Goal: Check status: Check status

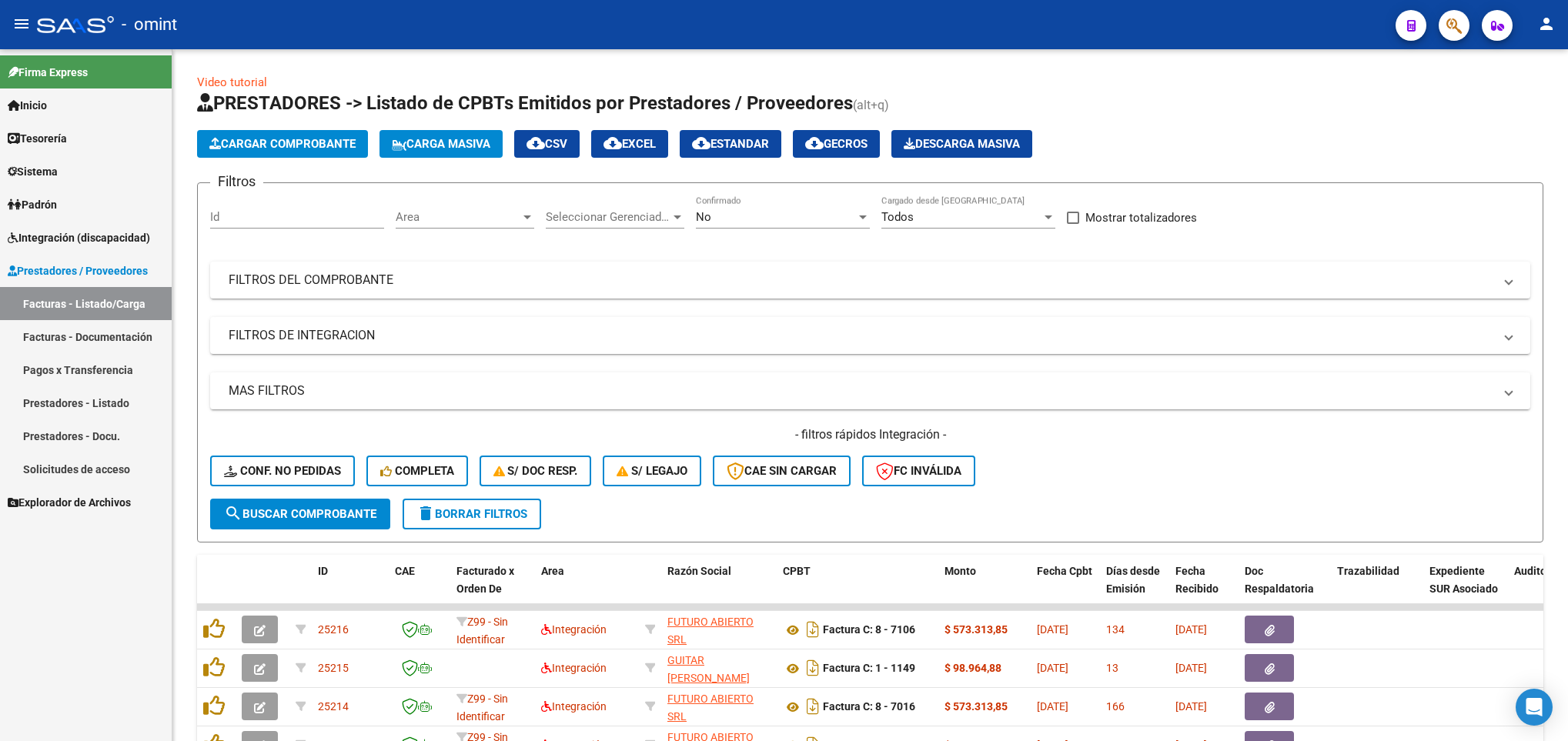
click at [40, 235] on span "Integración (discapacidad)" at bounding box center [78, 238] width 142 height 17
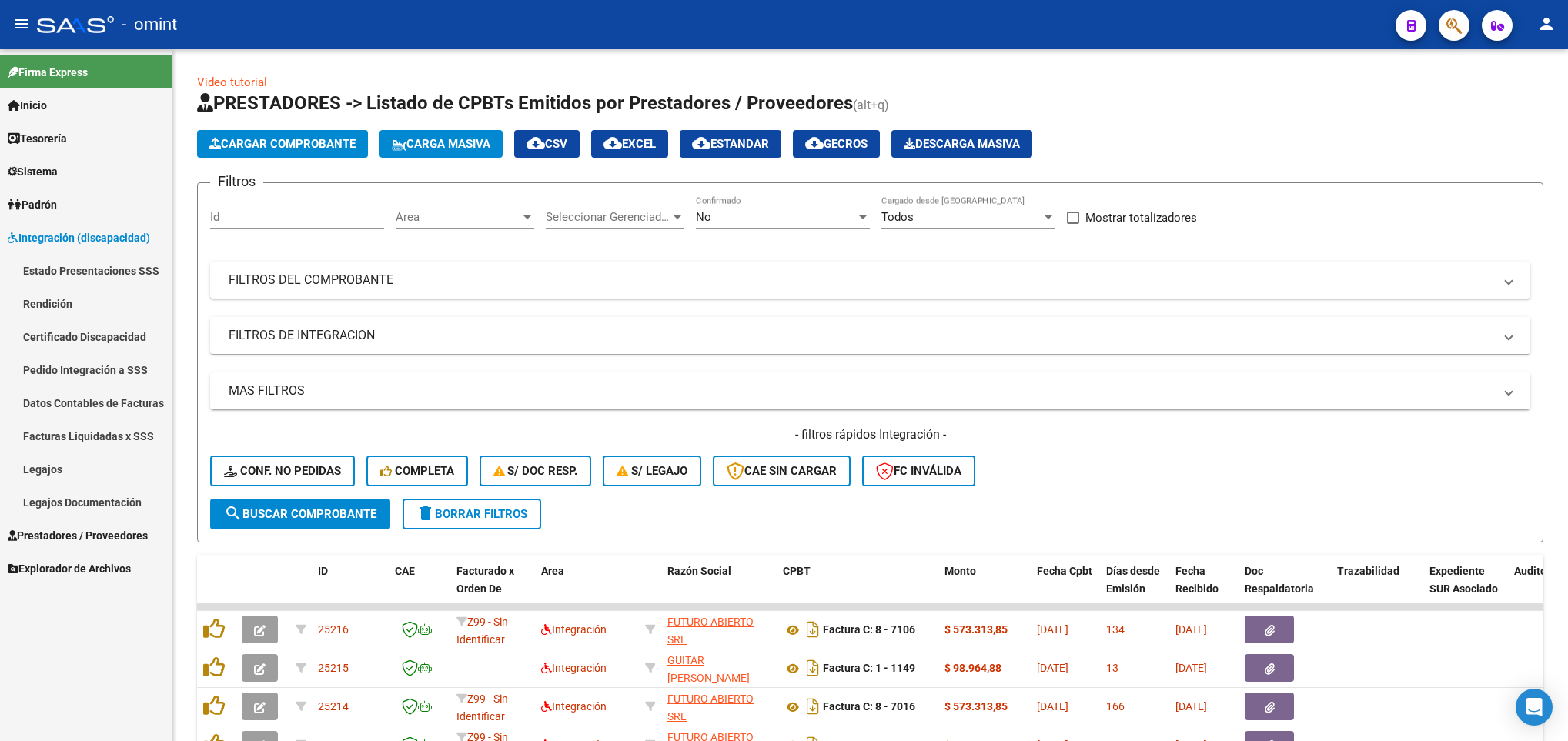
click at [72, 429] on link "Facturas Liquidadas x SSS" at bounding box center [86, 436] width 172 height 33
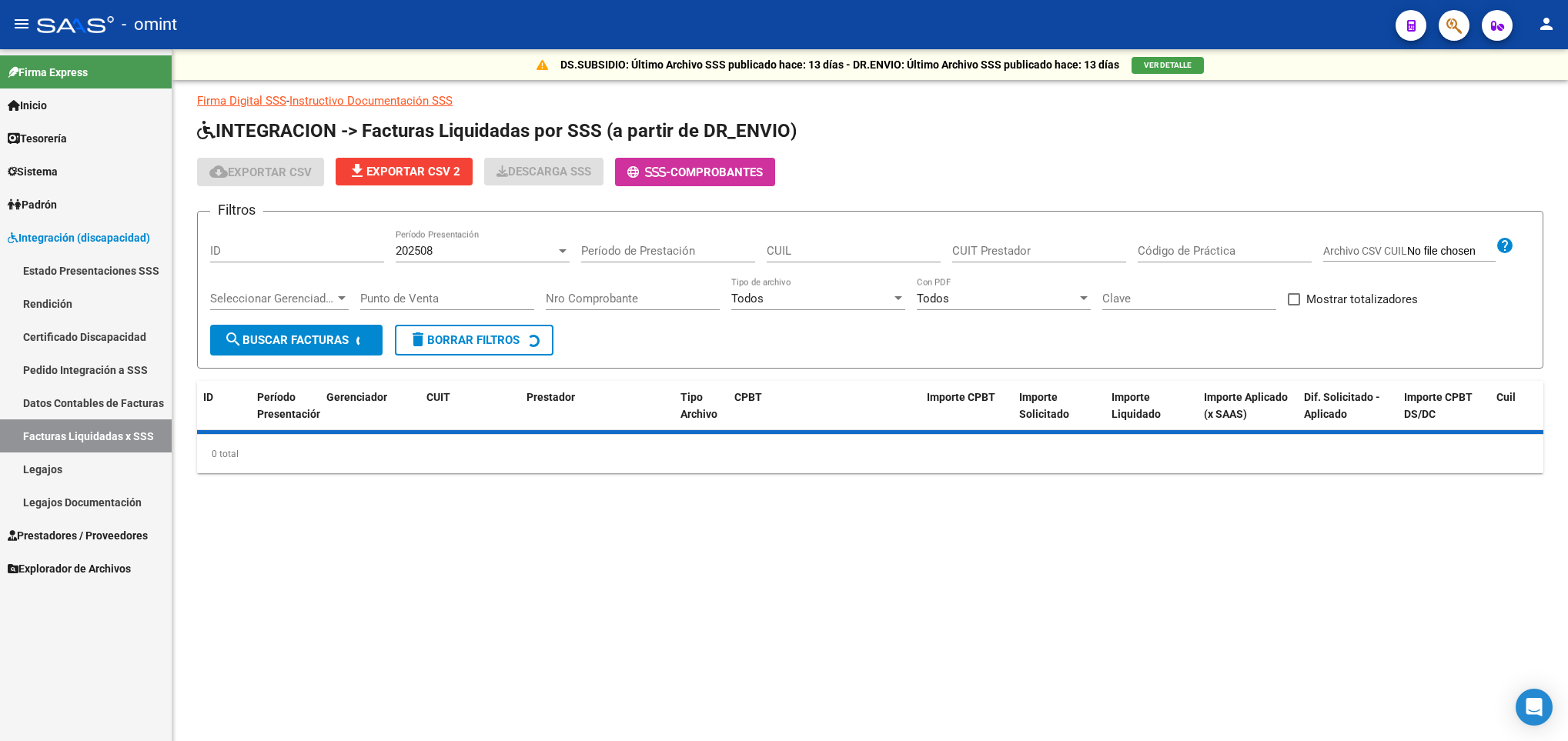
click at [689, 236] on div "Período de Prestación" at bounding box center [668, 246] width 174 height 33
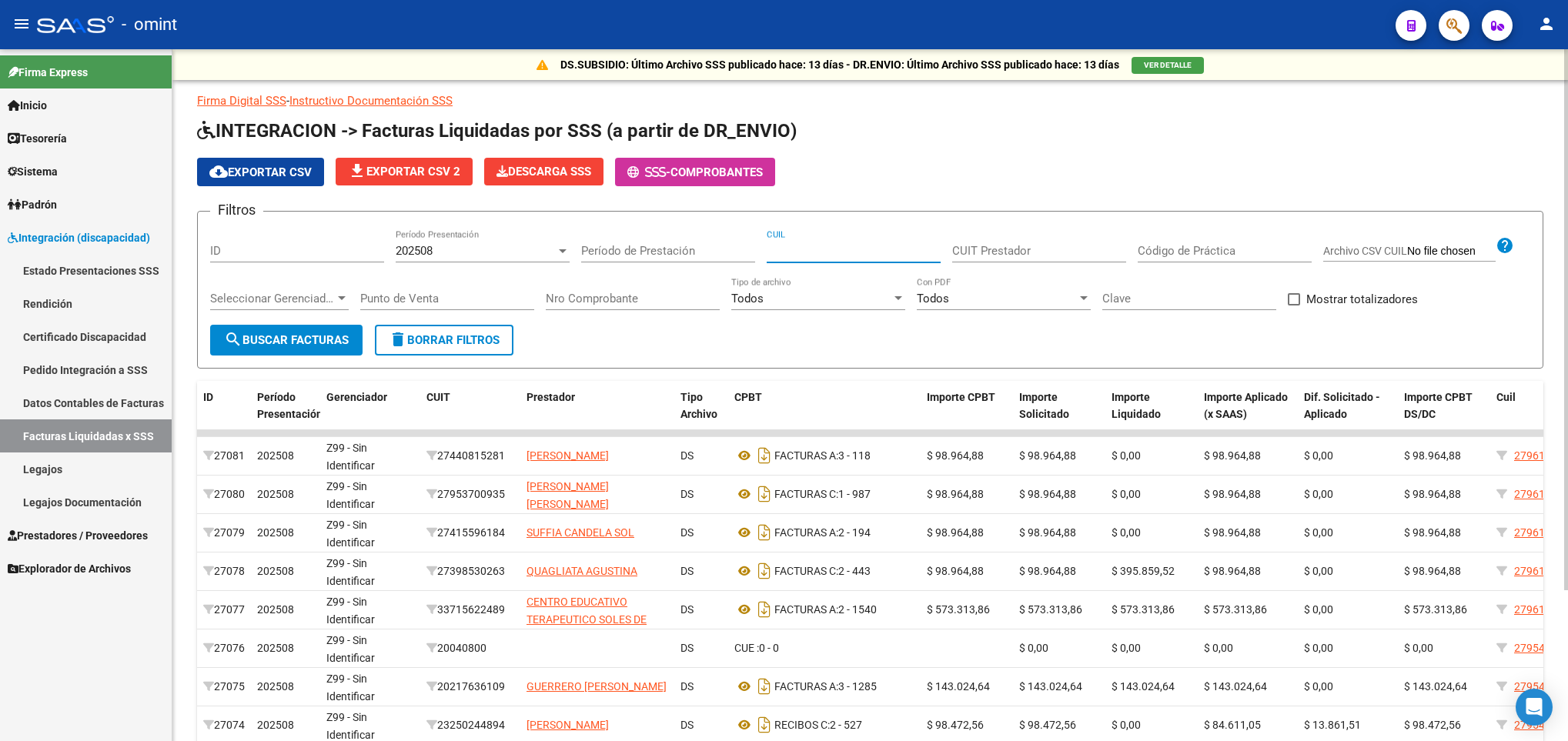
click at [822, 253] on input "CUIL" at bounding box center [854, 250] width 174 height 14
paste input "20-24291199-8"
type input "20-24291199-8"
click at [453, 263] on div "202508 Período Presentación" at bounding box center [483, 254] width 174 height 48
click at [455, 257] on div "202508" at bounding box center [476, 250] width 161 height 14
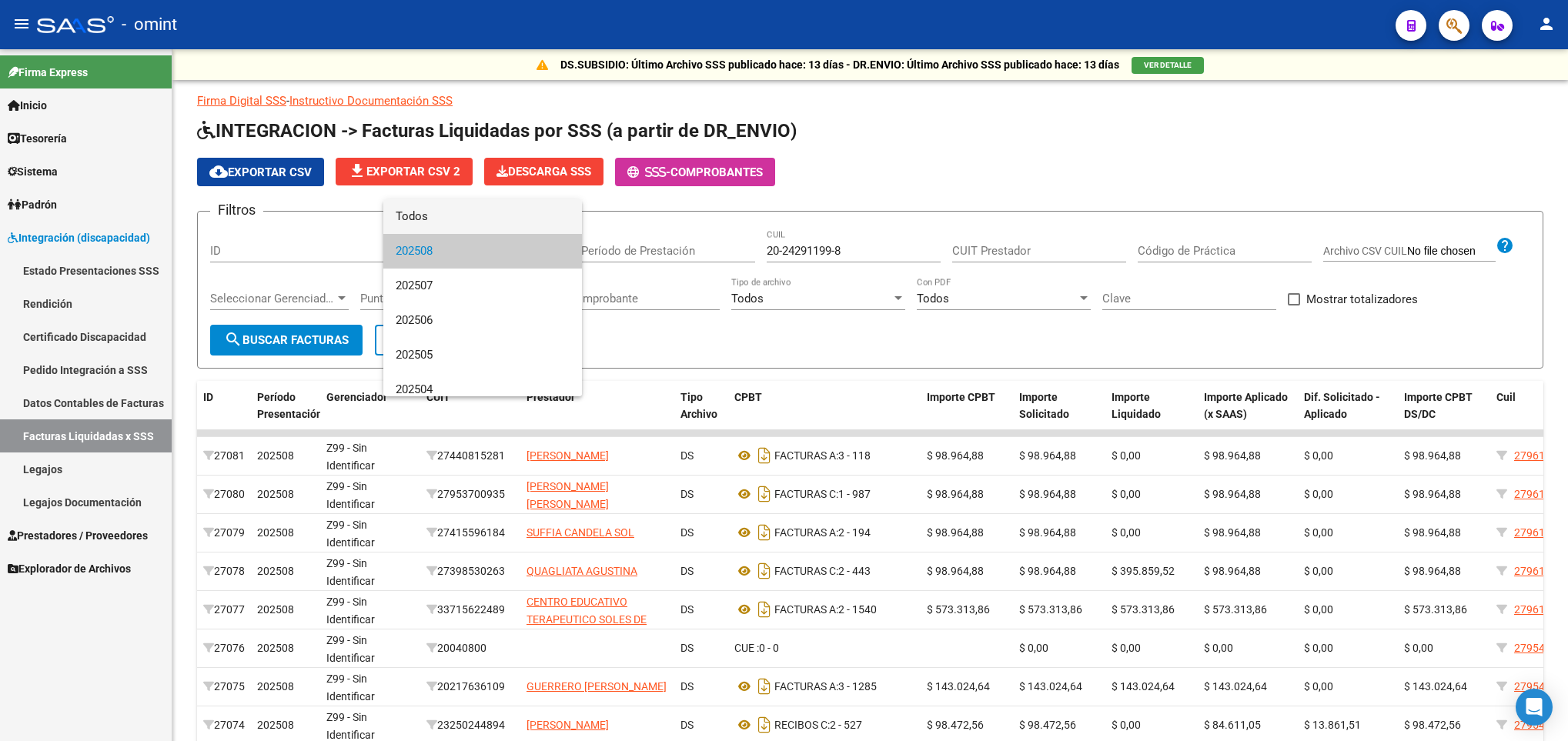
click at [462, 215] on span "Todos" at bounding box center [483, 217] width 174 height 35
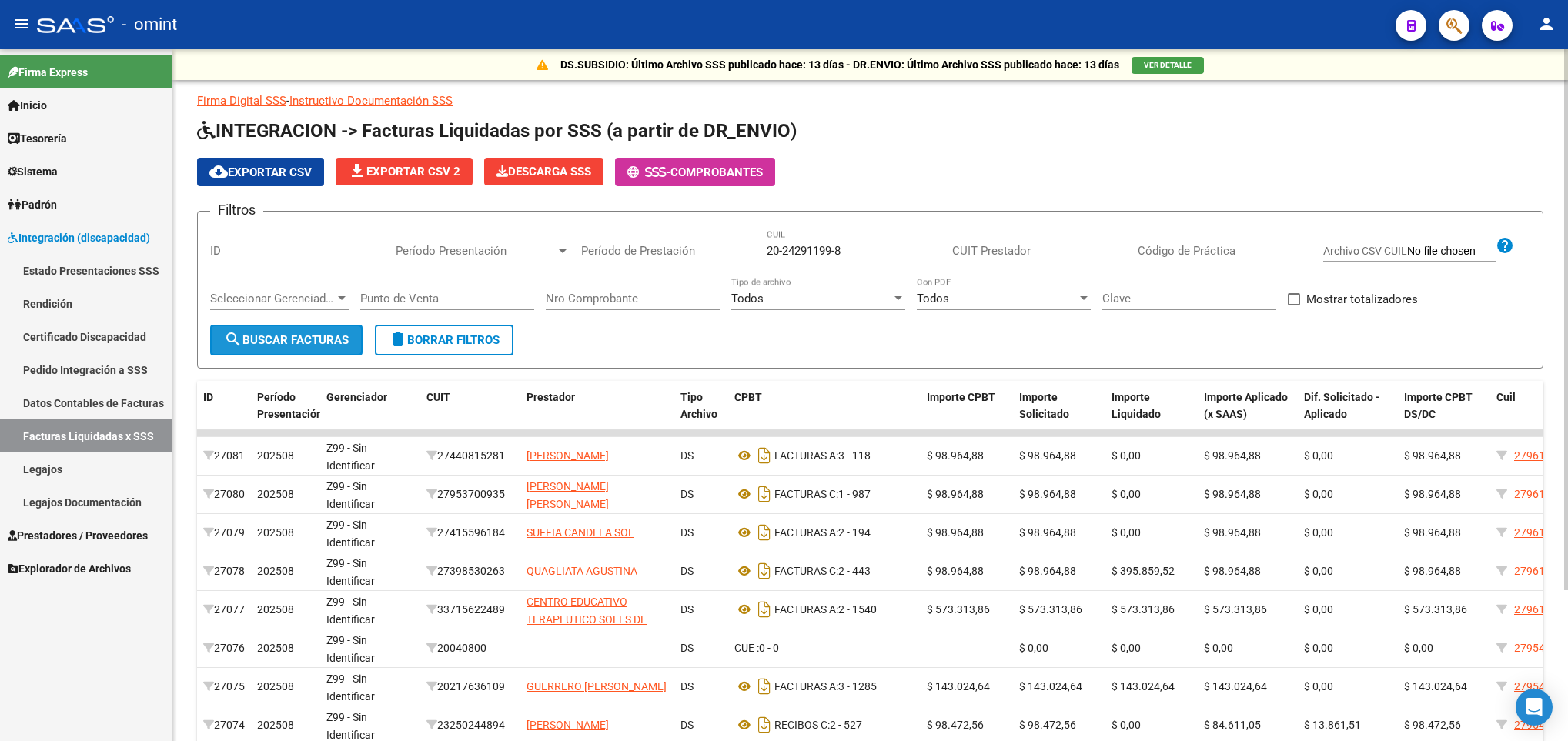
click at [295, 327] on button "search Buscar Facturas" at bounding box center [286, 340] width 152 height 30
